Goal: Task Accomplishment & Management: Manage account settings

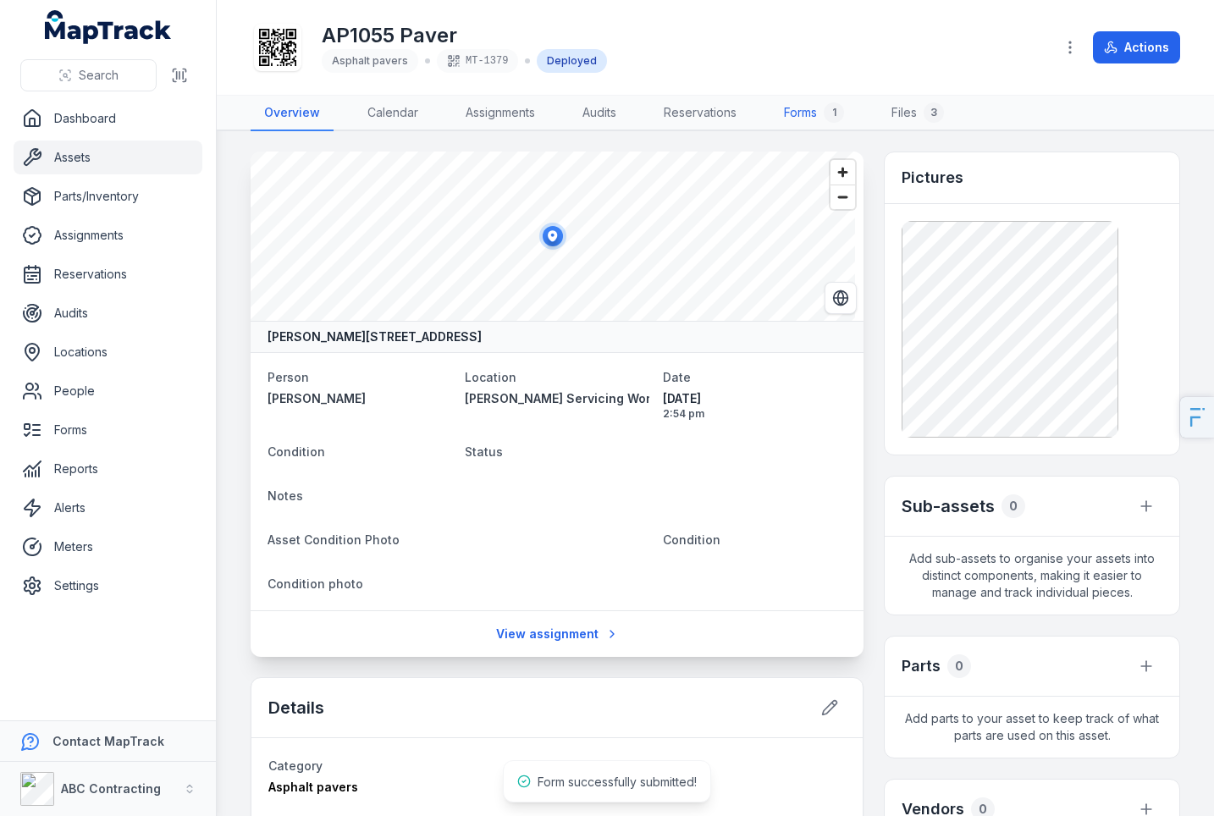
click at [810, 113] on link "Forms 1" at bounding box center [814, 114] width 87 height 36
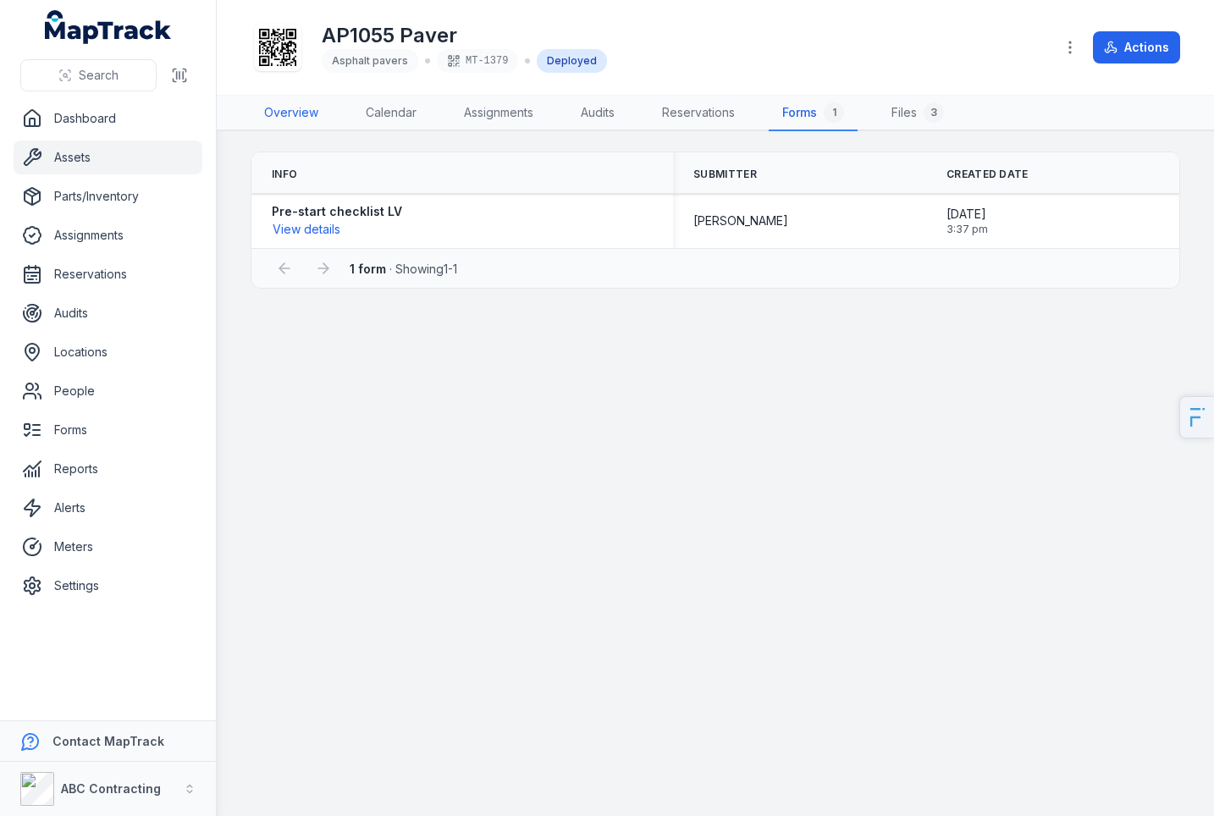
click at [278, 100] on link "Overview" at bounding box center [291, 114] width 81 height 36
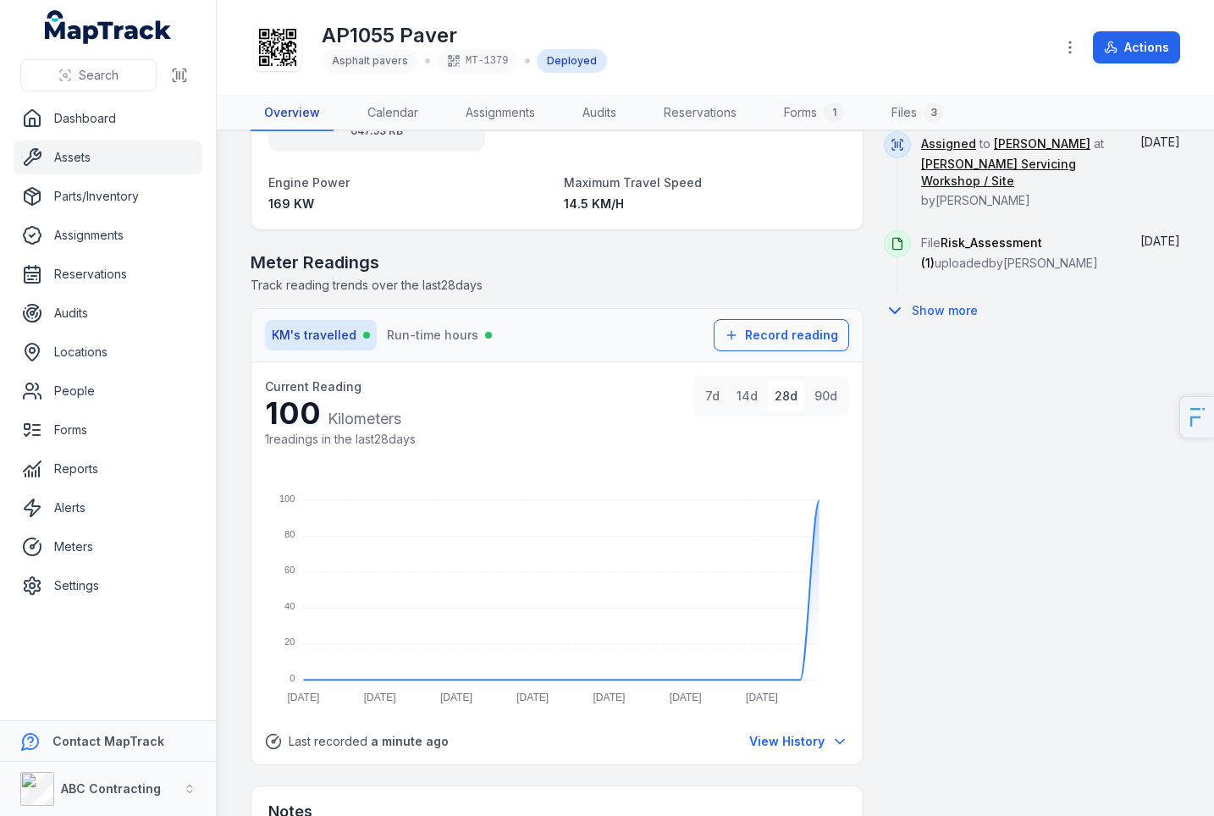
scroll to position [1127, 0]
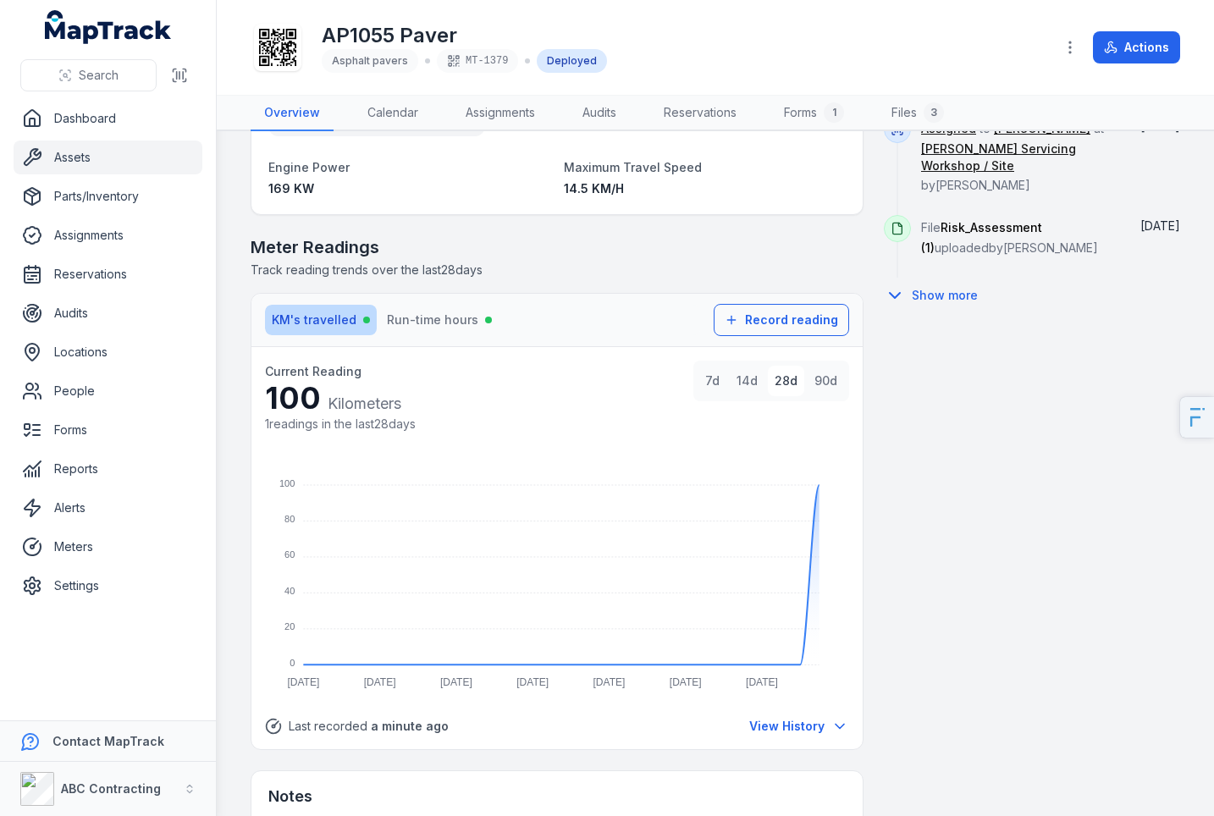
click at [312, 324] on span "KM's travelled" at bounding box center [314, 320] width 85 height 17
click at [434, 328] on span "Run-time hours" at bounding box center [432, 320] width 91 height 17
click at [321, 324] on span "KM's travelled" at bounding box center [314, 320] width 85 height 17
click at [402, 323] on span "Run-time hours" at bounding box center [432, 320] width 91 height 17
click at [330, 325] on span "KM's travelled" at bounding box center [314, 320] width 85 height 17
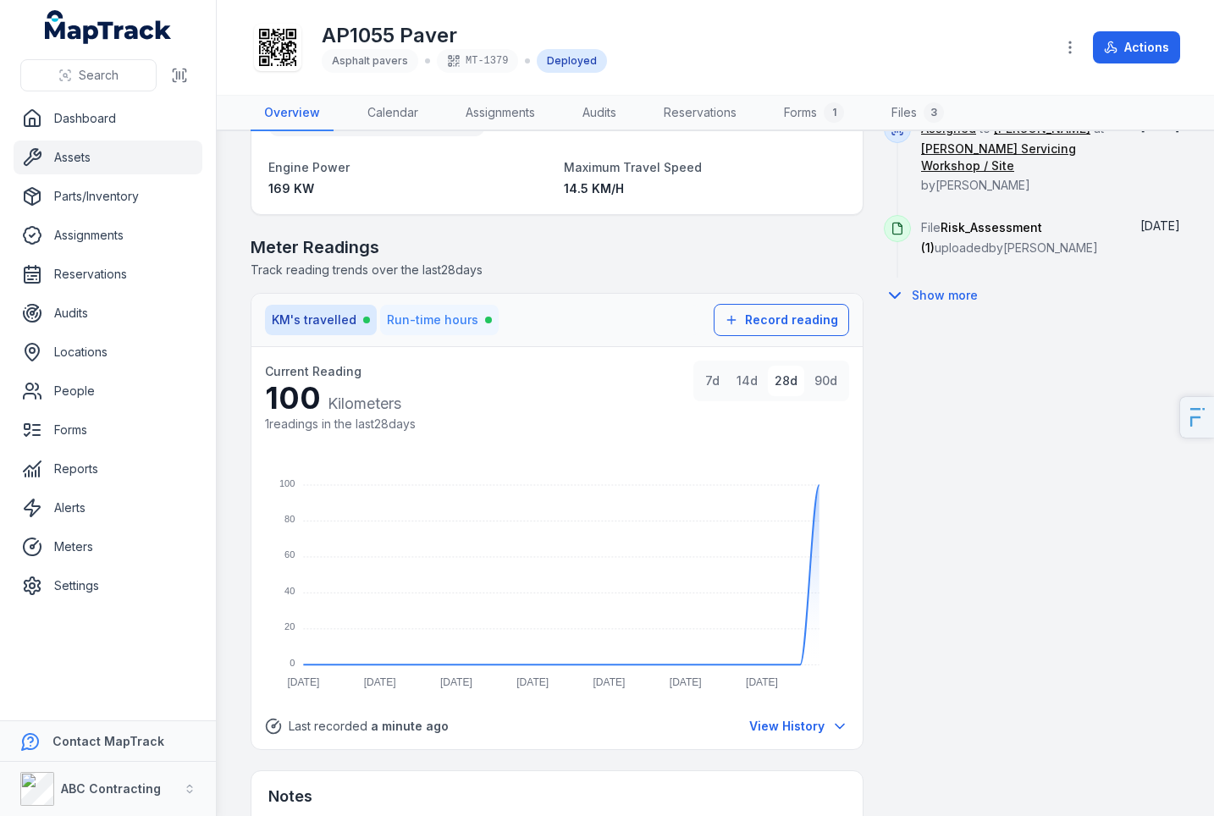
click at [423, 319] on span "Run-time hours" at bounding box center [432, 320] width 91 height 17
click at [272, 323] on span "KM's travelled" at bounding box center [314, 320] width 85 height 17
click at [417, 320] on span "Run-time hours" at bounding box center [432, 320] width 91 height 17
click at [317, 328] on span "KM's travelled" at bounding box center [314, 320] width 85 height 17
click at [1131, 51] on button "Actions" at bounding box center [1136, 47] width 87 height 32
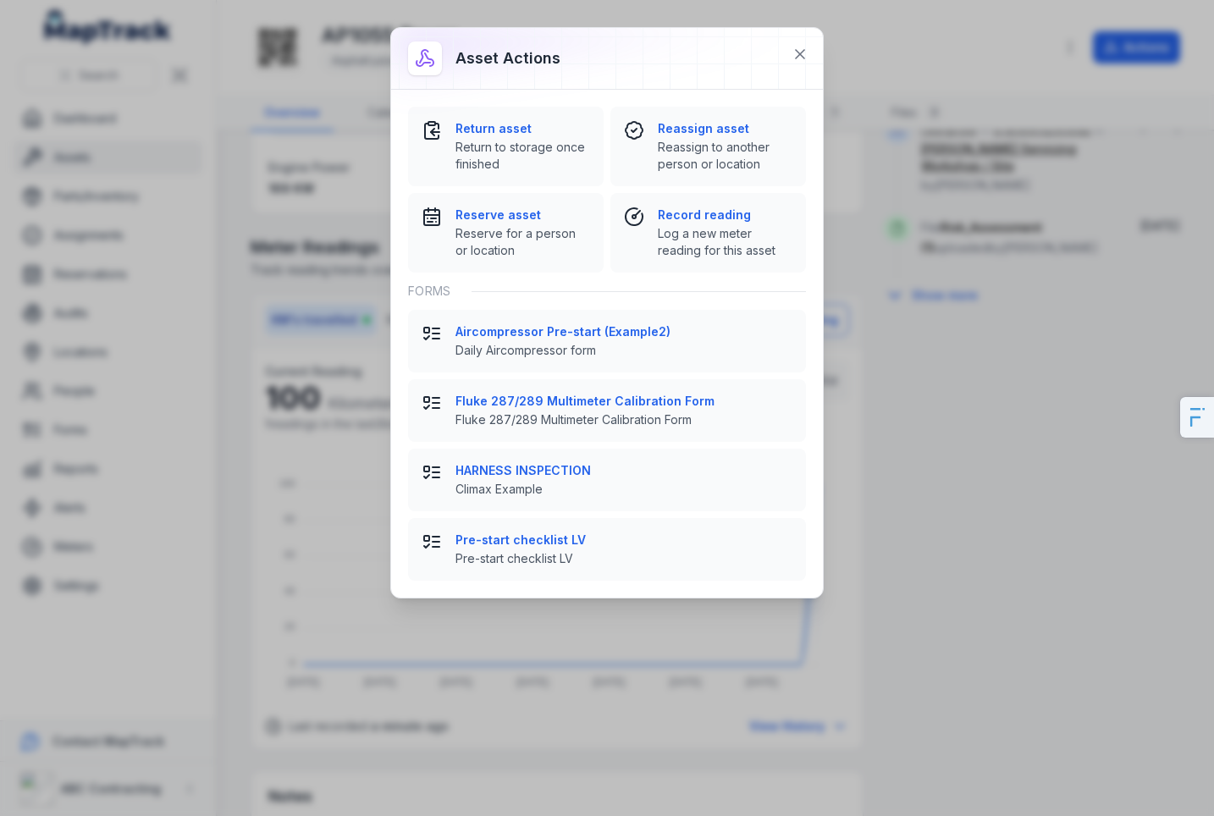
click at [924, 434] on div "Asset actions Return asset Return to storage once finished Reassign asset Reass…" at bounding box center [607, 408] width 1214 height 816
click at [75, 617] on div "Asset actions Return asset Return to storage once finished Reassign asset Reass…" at bounding box center [607, 408] width 1214 height 816
click at [802, 47] on icon at bounding box center [800, 54] width 17 height 17
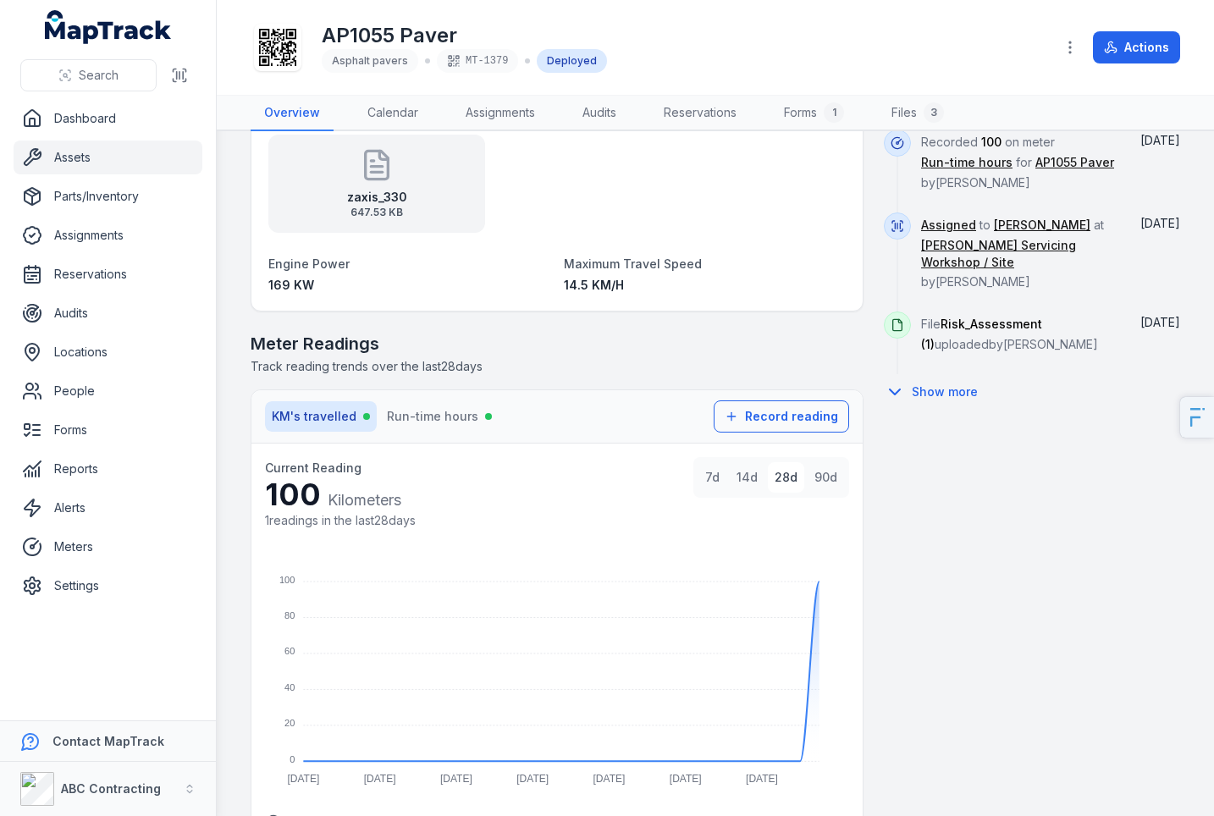
scroll to position [1022, 0]
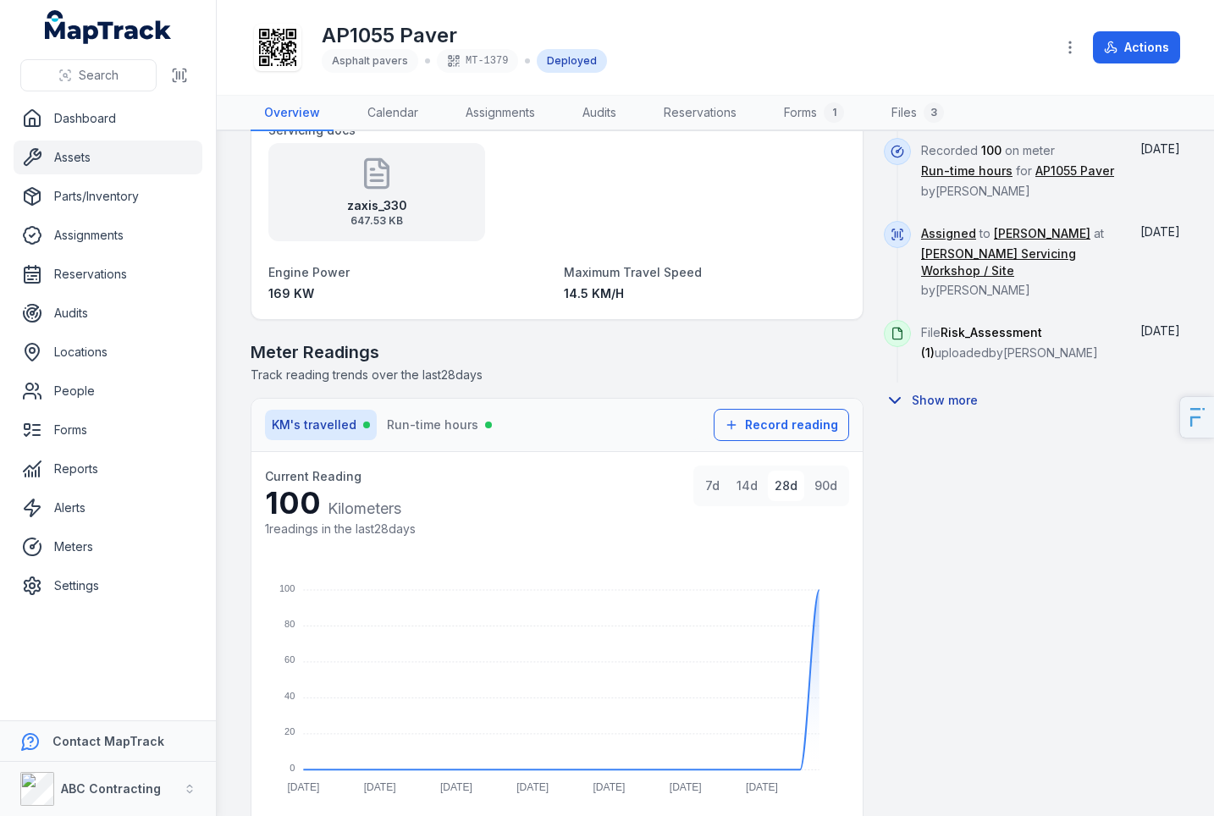
click at [921, 402] on button "Show more" at bounding box center [936, 401] width 105 height 36
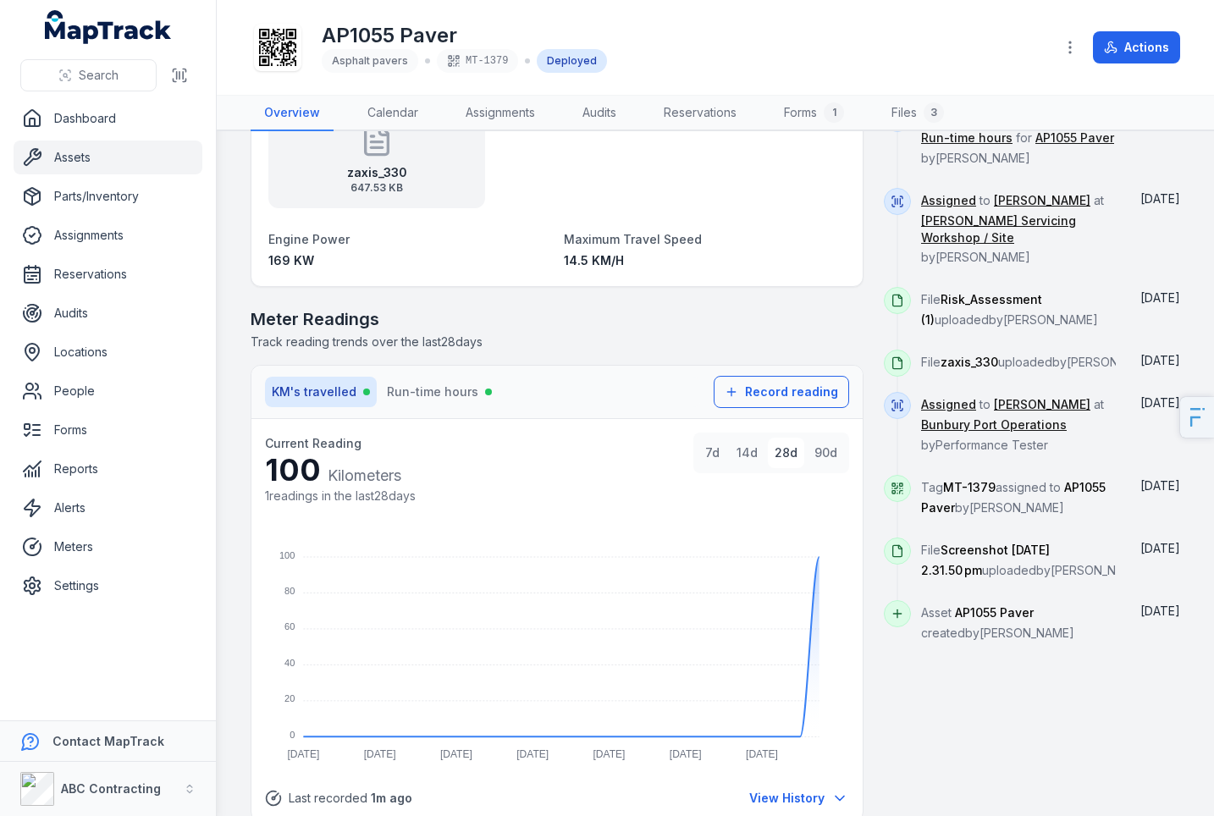
scroll to position [1056, 0]
drag, startPoint x: 979, startPoint y: 652, endPoint x: 921, endPoint y: 624, distance: 64.8
click at [921, 628] on div "Activity Recorded 100 on meter KM's travelled for AP1055 Paver by [PERSON_NAME]…" at bounding box center [1032, 262] width 296 height 759
click at [753, 289] on div "[PERSON_NAME][GEOGRAPHIC_DATA], [GEOGRAPHIC_DATA] Person [PERSON_NAME] Location…" at bounding box center [557, 93] width 613 height 1995
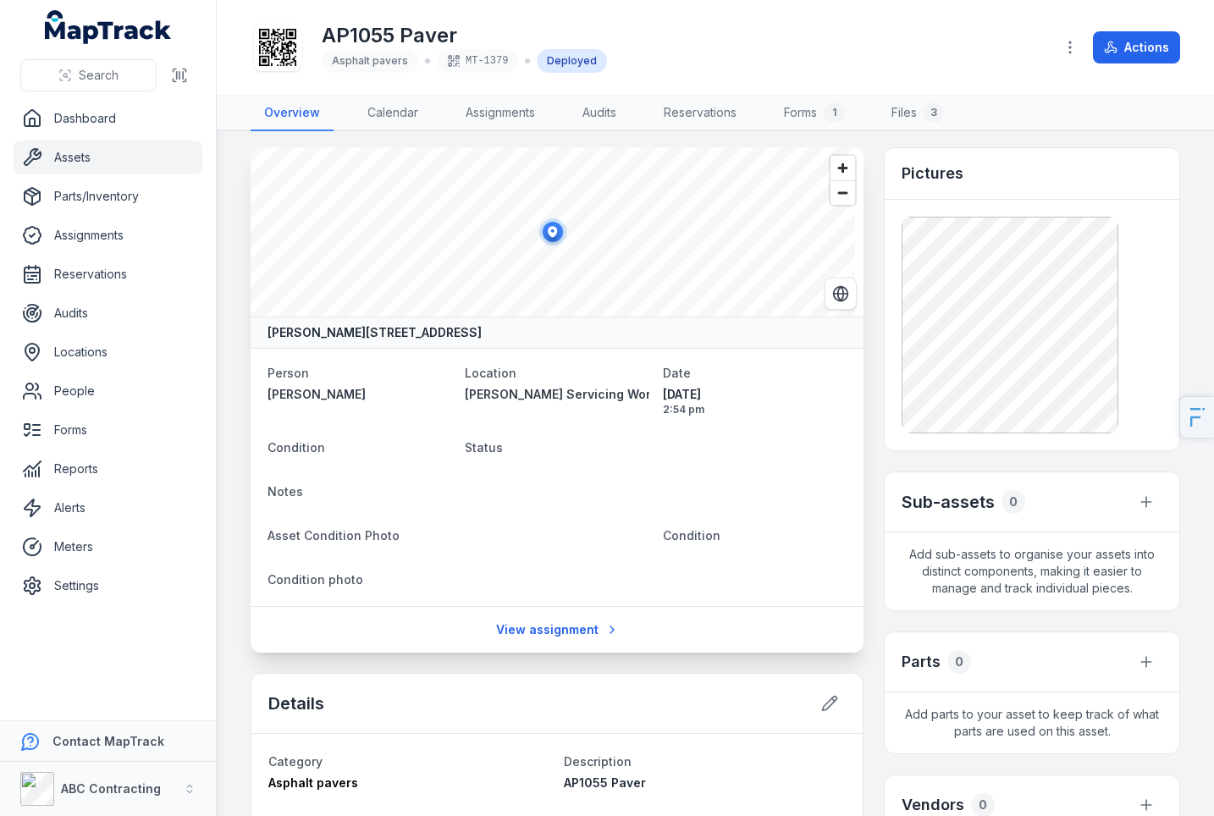
scroll to position [31, 0]
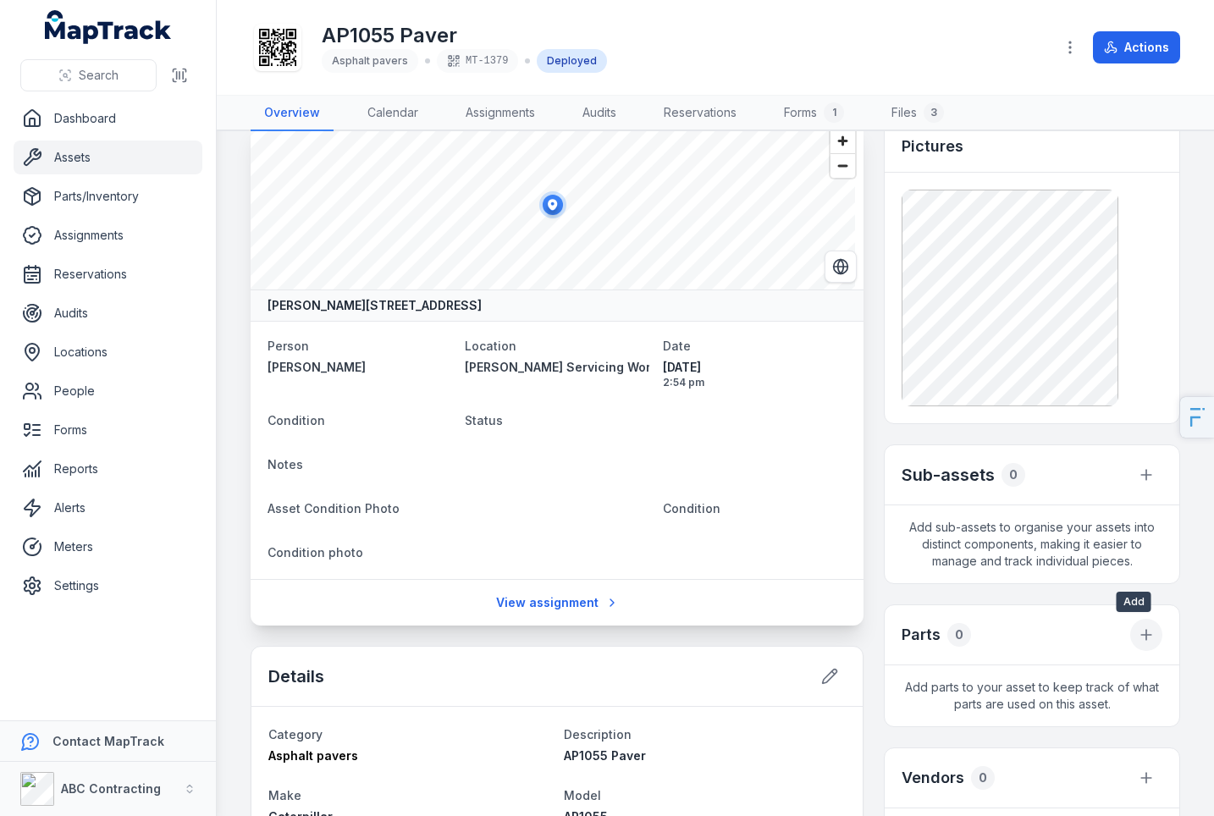
click at [1142, 630] on icon at bounding box center [1146, 635] width 17 height 17
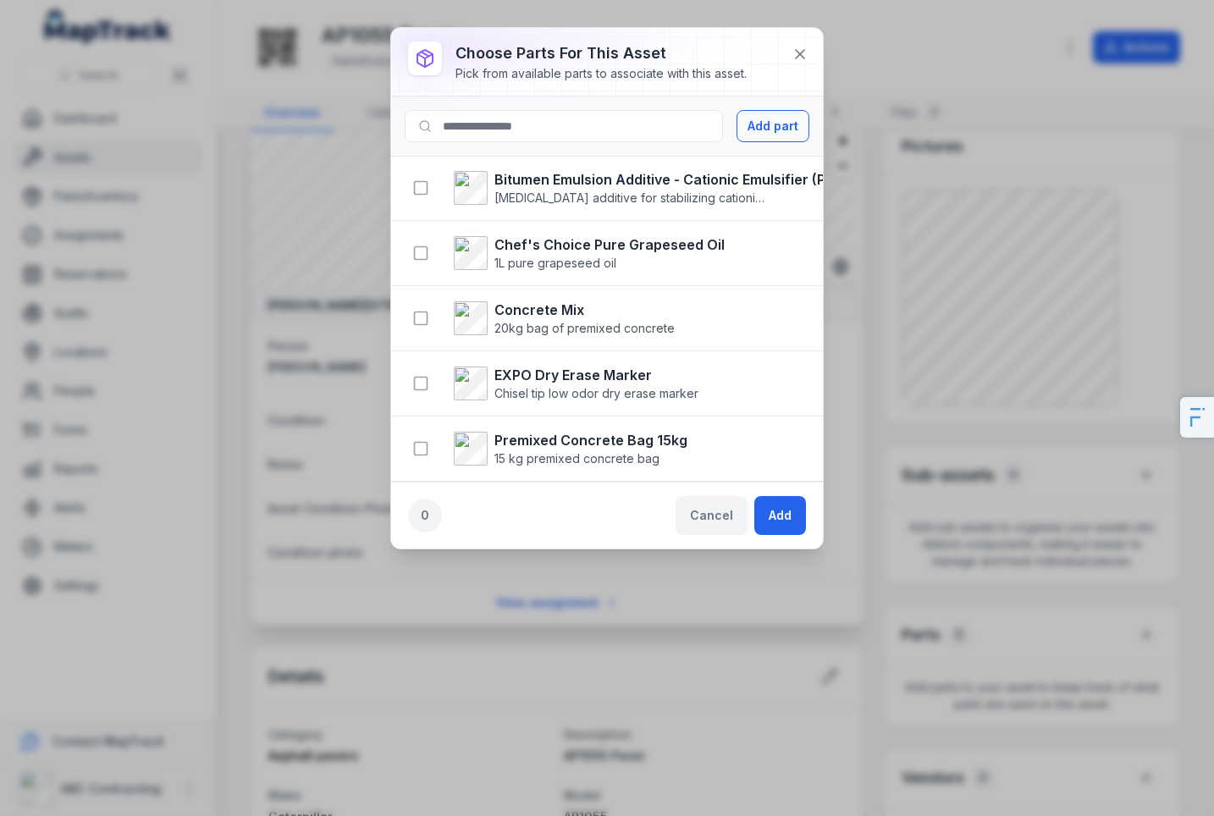
click at [713, 509] on button "Cancel" at bounding box center [712, 515] width 72 height 39
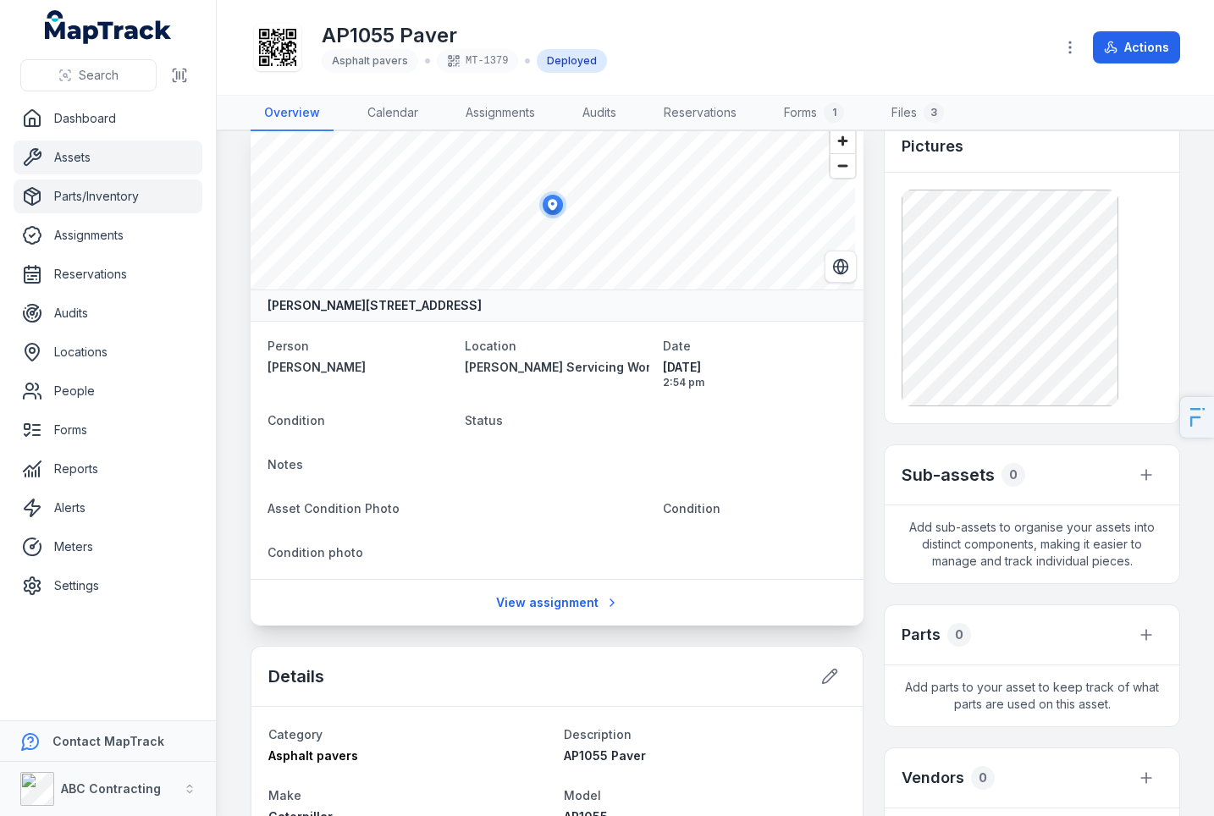
click at [124, 212] on link "Parts/Inventory" at bounding box center [108, 197] width 189 height 34
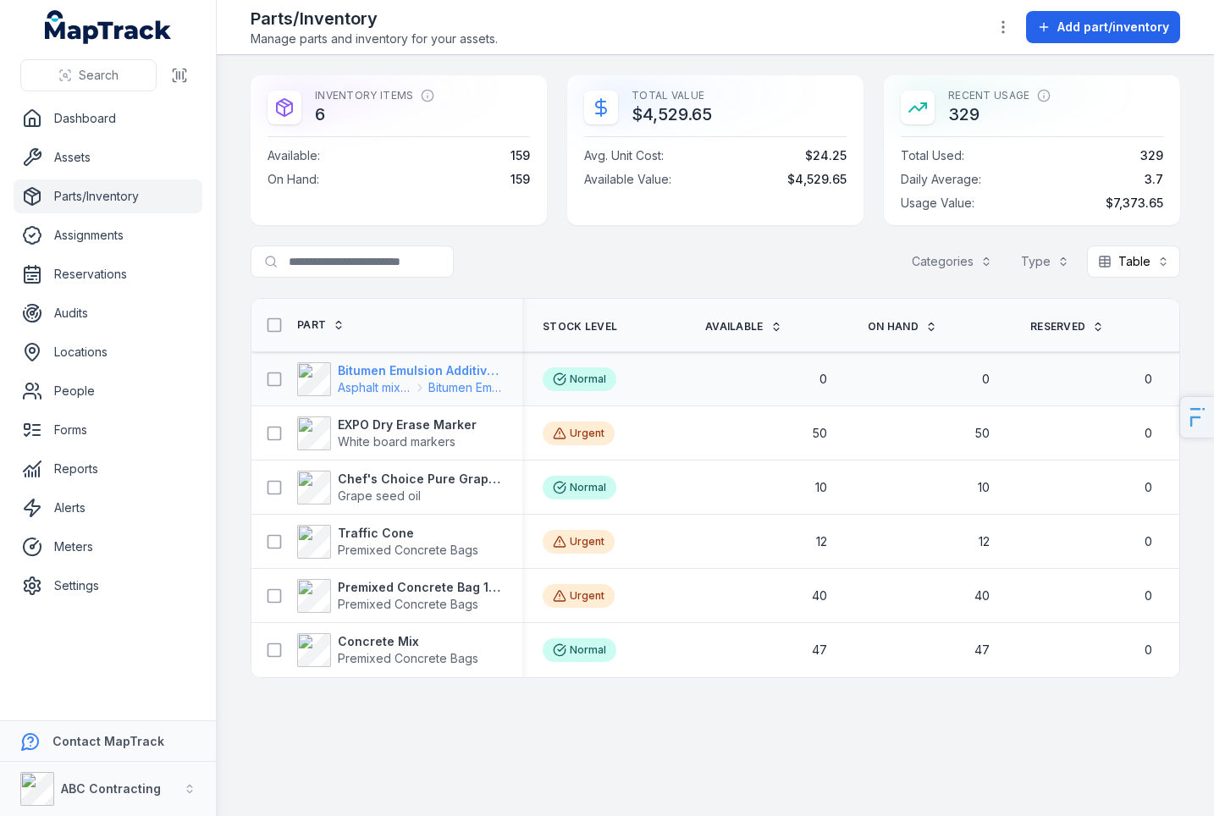
click at [418, 379] on div "Asphalt mix additives Bitumen Emulsion Additive" at bounding box center [420, 387] width 164 height 17
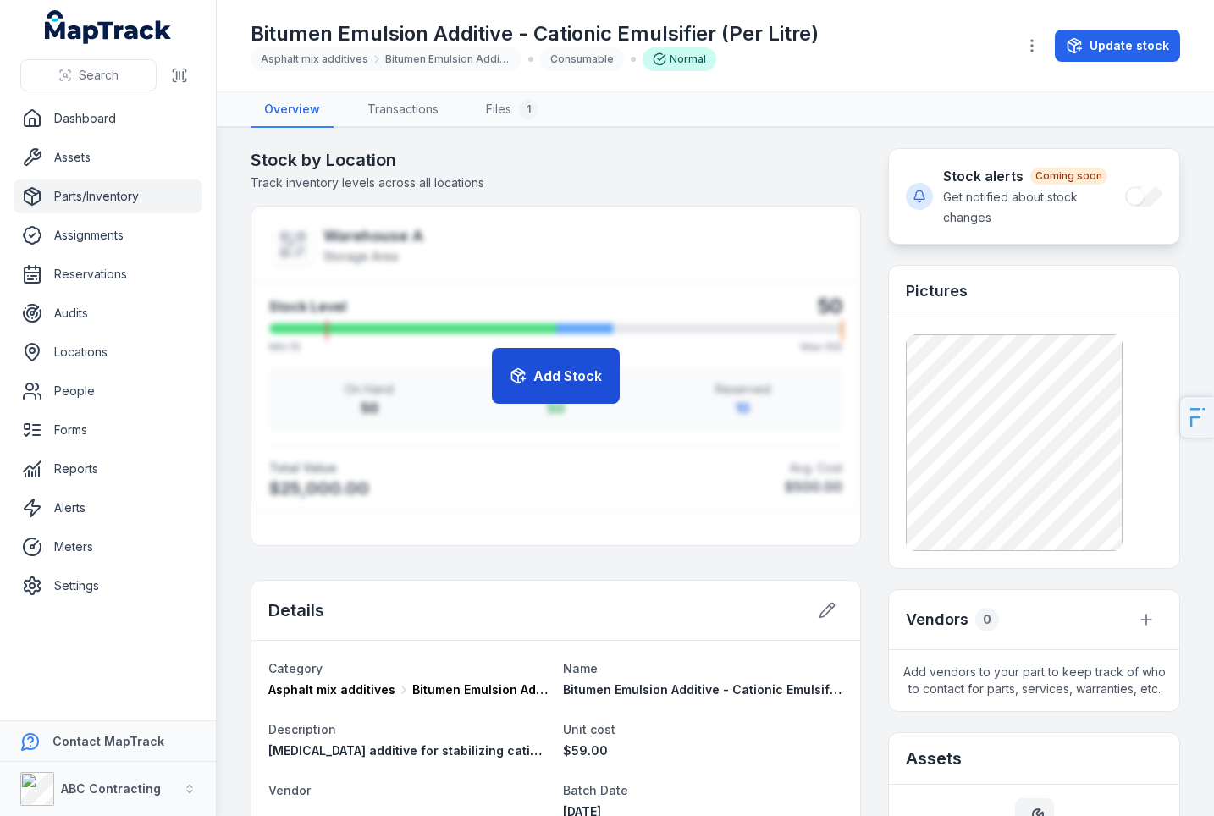
click at [539, 378] on button "Add Stock" at bounding box center [556, 376] width 128 height 56
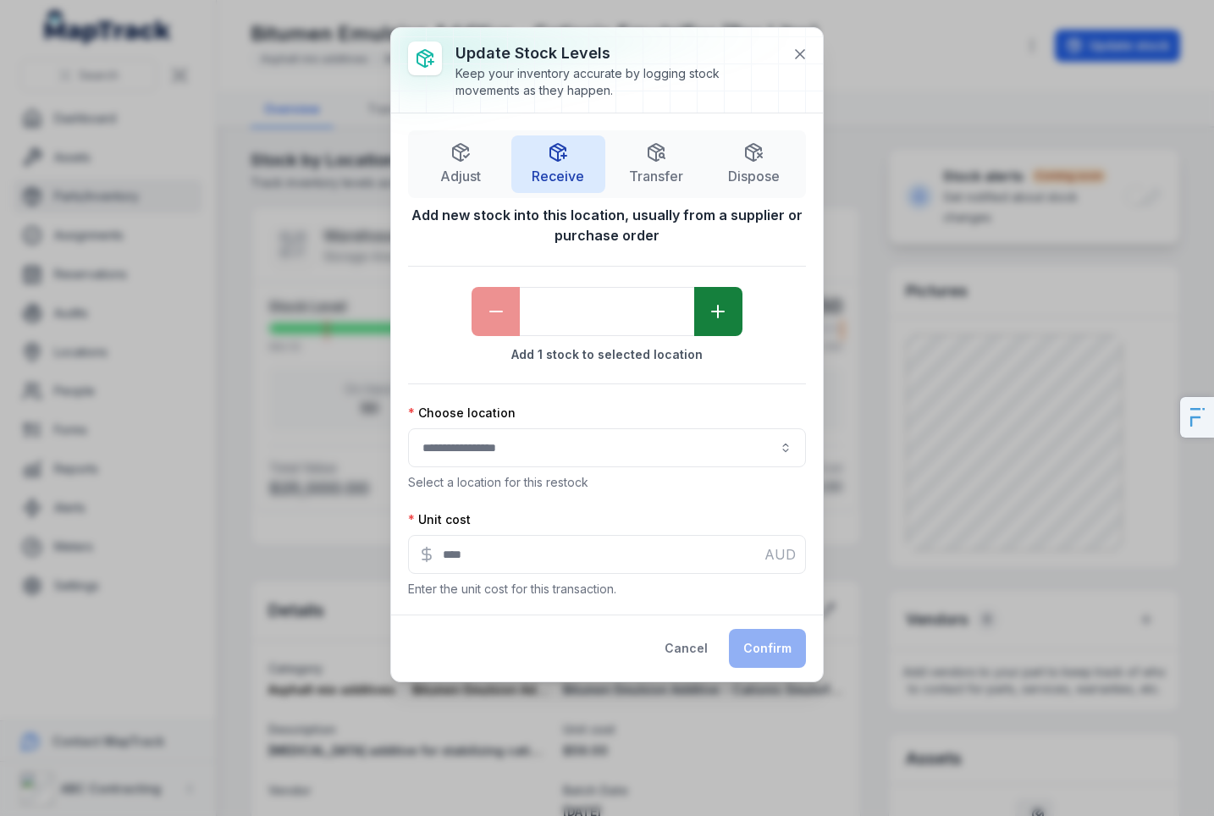
click at [733, 322] on button "button" at bounding box center [718, 311] width 48 height 49
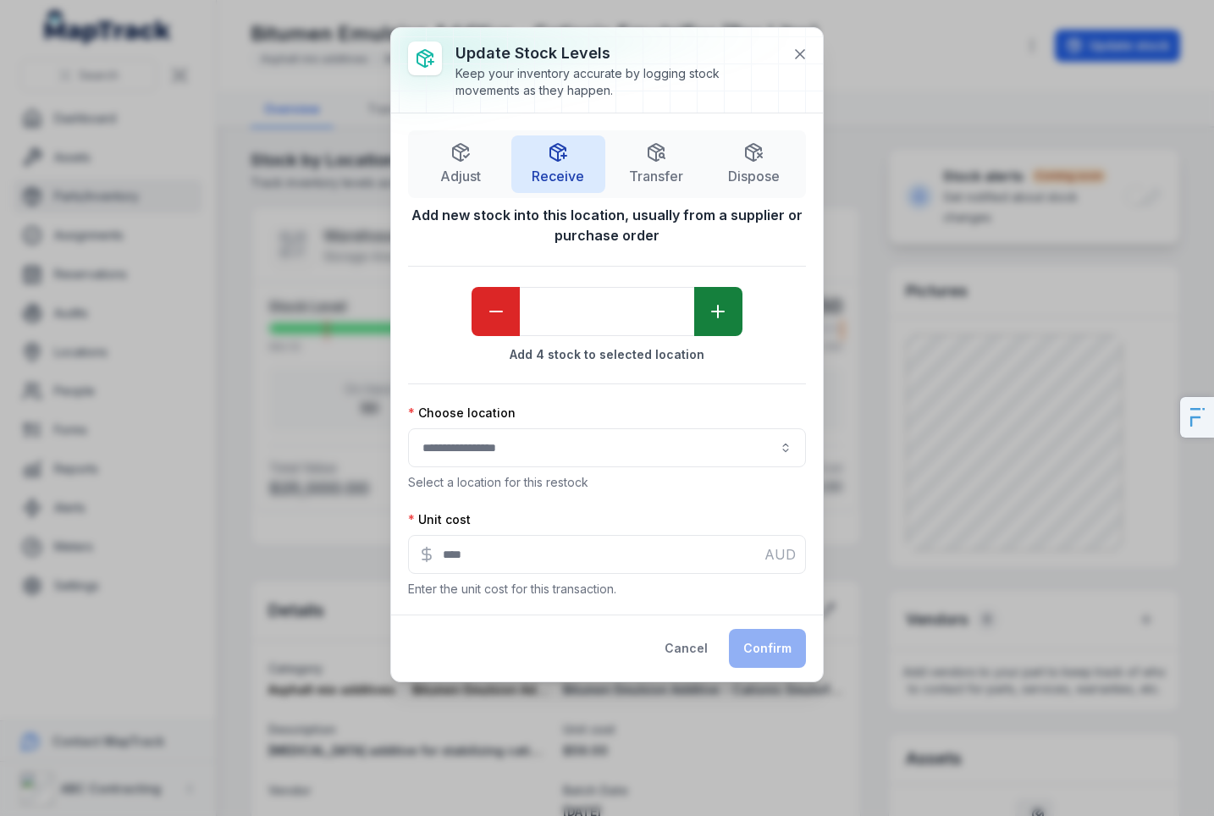
click at [733, 322] on button "button" at bounding box center [718, 311] width 48 height 49
type input "**"
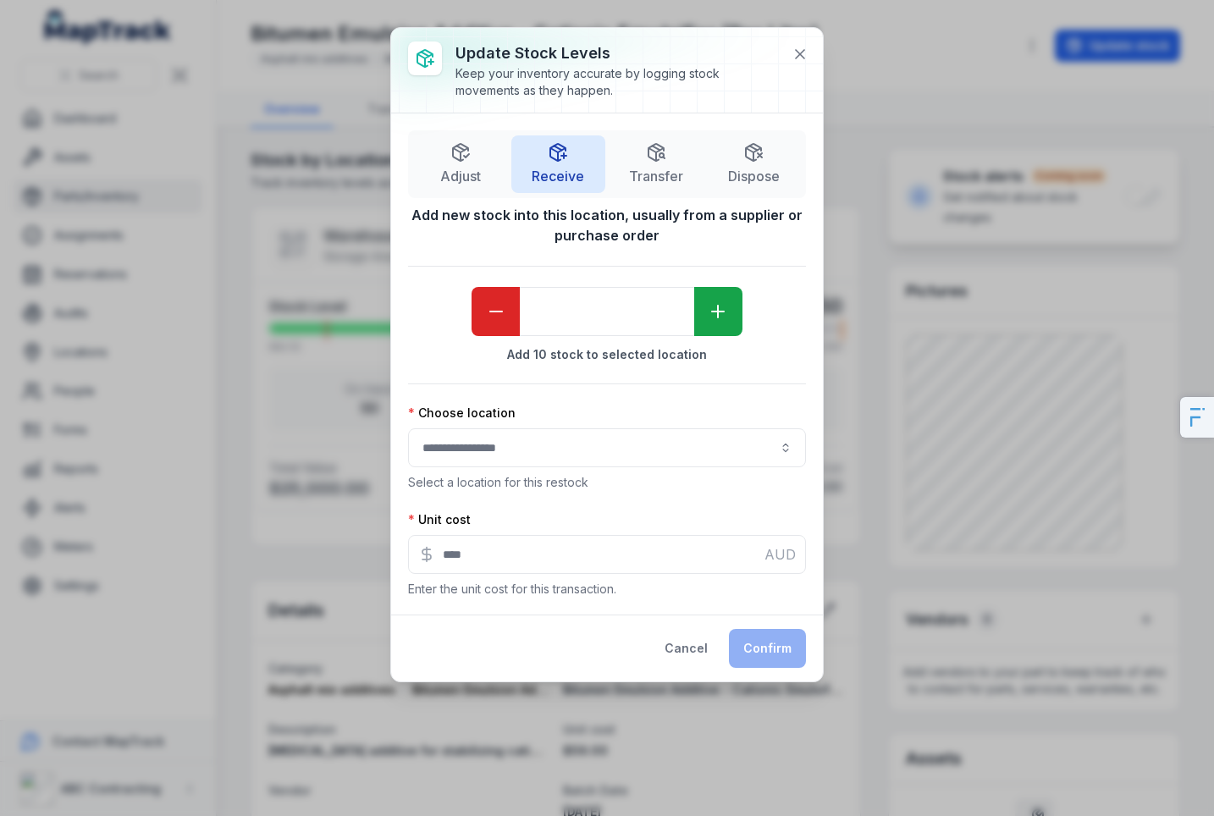
click at [545, 467] on div "Choose location Select a location for this restock" at bounding box center [607, 448] width 398 height 86
click at [546, 447] on div at bounding box center [607, 448] width 398 height 39
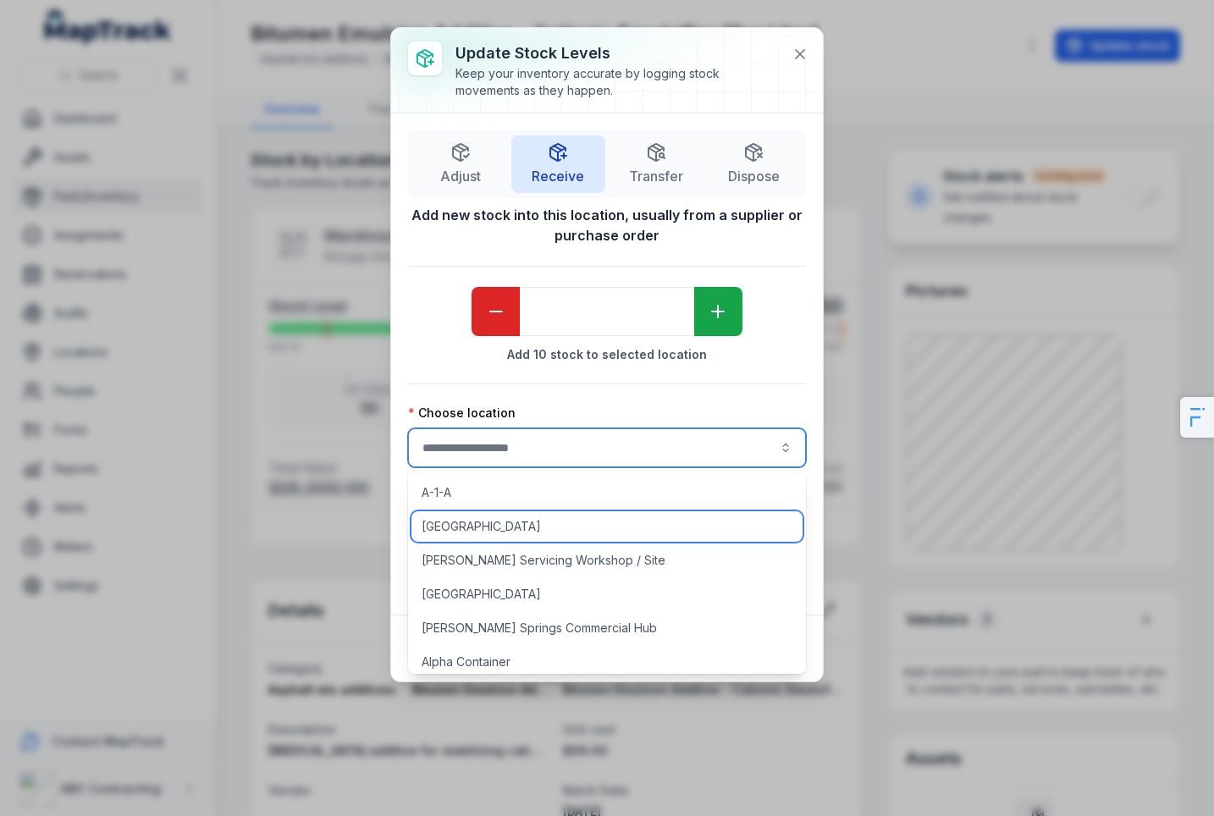
click at [516, 520] on span "[GEOGRAPHIC_DATA]" at bounding box center [481, 526] width 119 height 17
type input "**********"
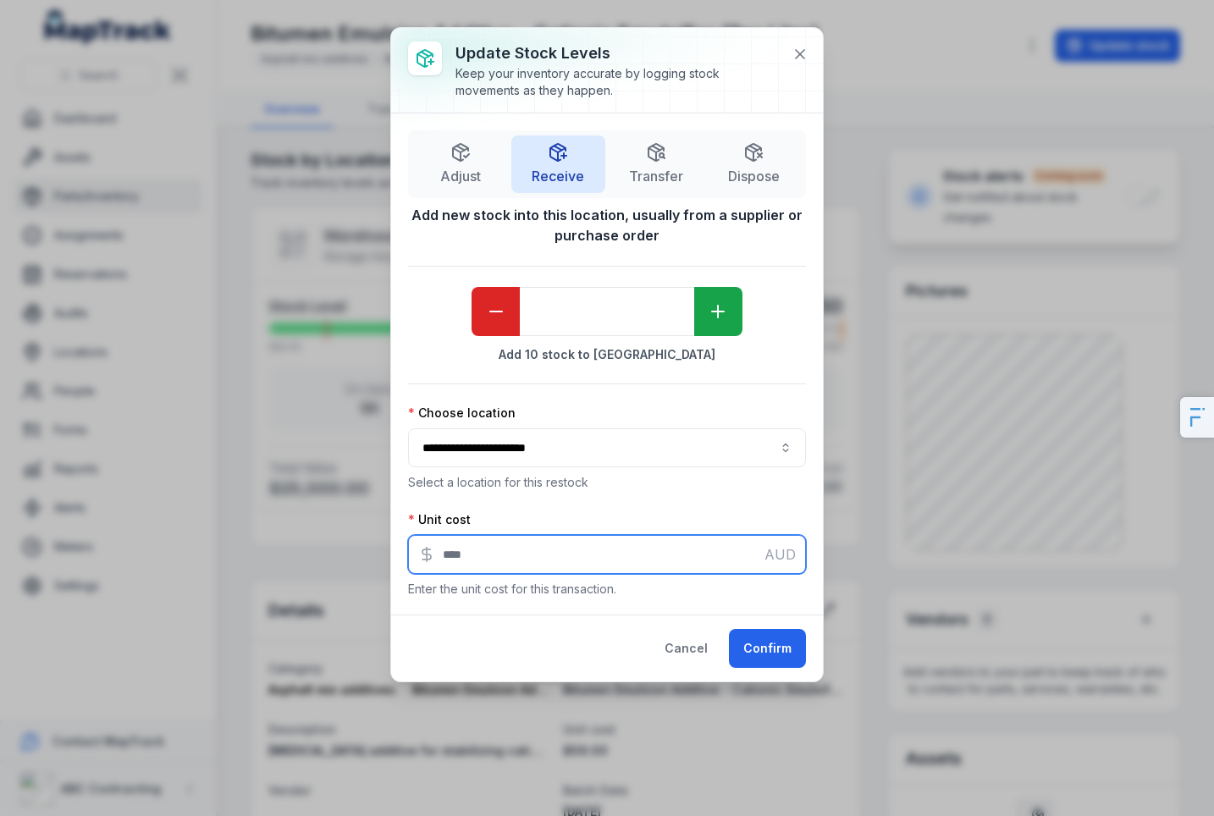
drag, startPoint x: 534, startPoint y: 546, endPoint x: 374, endPoint y: 534, distance: 160.5
click at [374, 534] on div "**********" at bounding box center [607, 408] width 1214 height 816
type input "***"
click at [745, 636] on button "Confirm" at bounding box center [767, 648] width 77 height 39
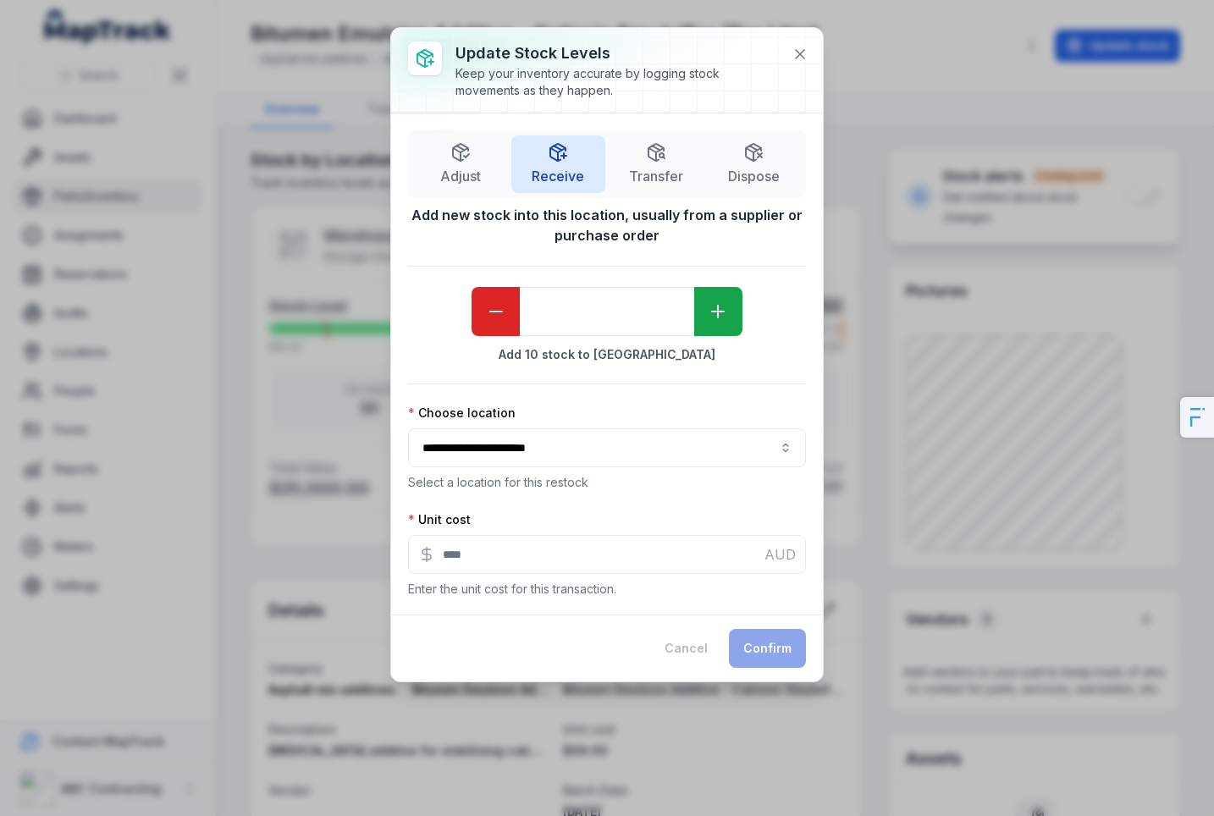
type input "*"
